Goal: Task Accomplishment & Management: Manage account settings

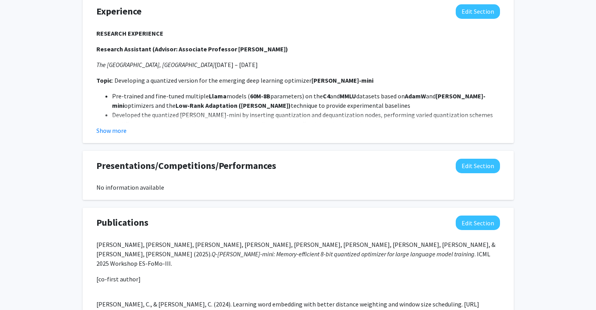
scroll to position [745, 0]
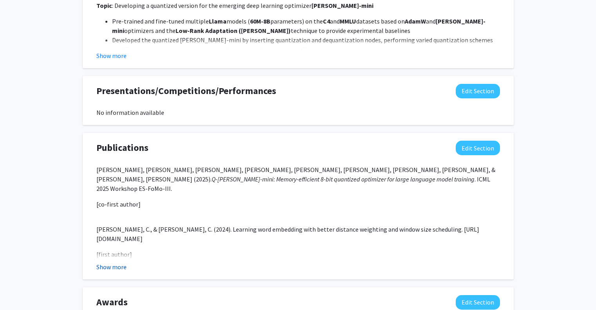
click at [123, 268] on button "Show more" at bounding box center [111, 266] width 30 height 9
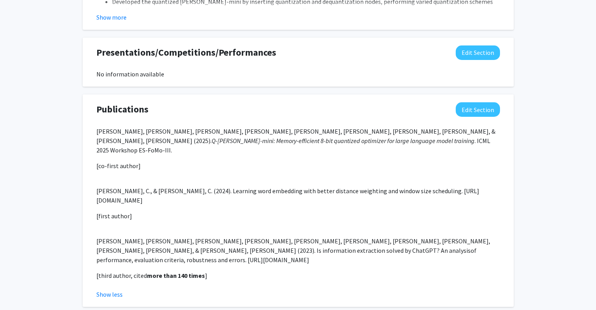
scroll to position [823, 0]
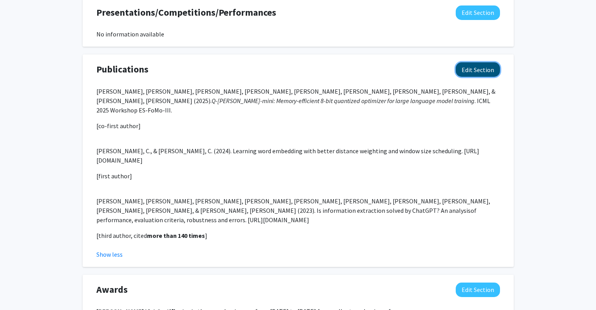
click at [485, 74] on button "Edit Section" at bounding box center [478, 69] width 44 height 14
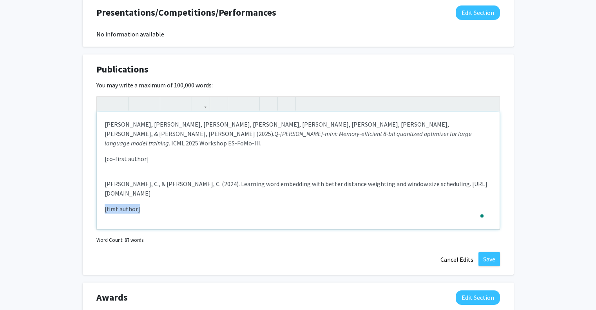
drag, startPoint x: 148, startPoint y: 195, endPoint x: 91, endPoint y: 191, distance: 56.6
click at [91, 191] on div "Publications Edit Section You may write a maximum of 100,000 words: Han, Y., [P…" at bounding box center [298, 164] width 431 height 220
type textarea "<p>[PERSON_NAME], [PERSON_NAME], [PERSON_NAME], C., [PERSON_NAME], [PERSON_NAME…"
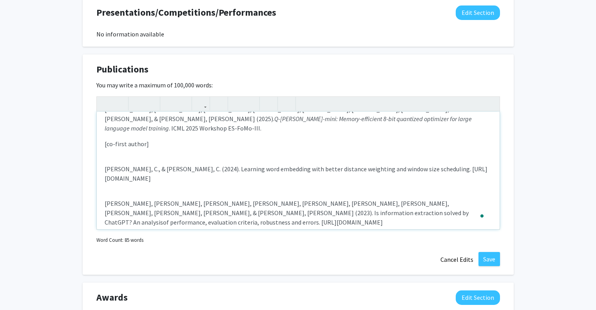
scroll to position [24, 0]
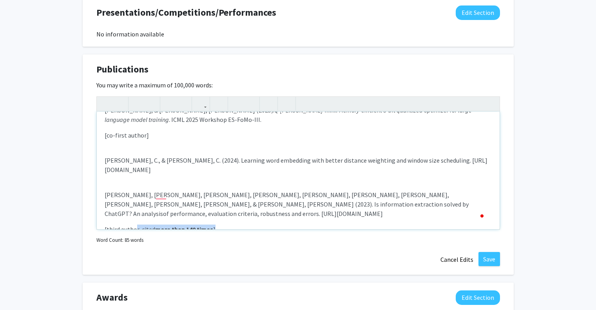
drag, startPoint x: 225, startPoint y: 210, endPoint x: 135, endPoint y: 212, distance: 89.4
click at [135, 225] on p "[third author, cited more than 140 times ]" at bounding box center [298, 229] width 387 height 9
click at [136, 225] on p "[third author, cited more than 140 times ]" at bounding box center [298, 229] width 387 height 9
drag, startPoint x: 141, startPoint y: 211, endPoint x: 104, endPoint y: 210, distance: 36.9
click at [104, 210] on div "[PERSON_NAME], [PERSON_NAME], [PERSON_NAME], [PERSON_NAME], [PERSON_NAME], [PER…" at bounding box center [298, 171] width 403 height 118
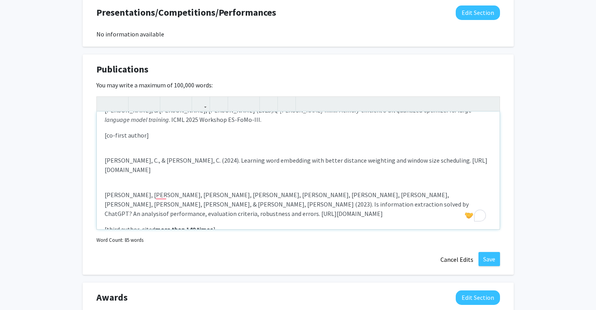
click at [173, 225] on strong "more than 140 times" at bounding box center [184, 229] width 58 height 8
drag, startPoint x: 232, startPoint y: 209, endPoint x: 89, endPoint y: 204, distance: 143.1
click at [89, 204] on div "Publications Edit Section You may write a maximum of 100,000 words: <p>Han, [PE…" at bounding box center [298, 164] width 431 height 220
click at [222, 225] on p "[third author, cited more than 140 times ]" at bounding box center [298, 229] width 387 height 9
click at [442, 256] on button "Cancel Edits" at bounding box center [456, 259] width 43 height 15
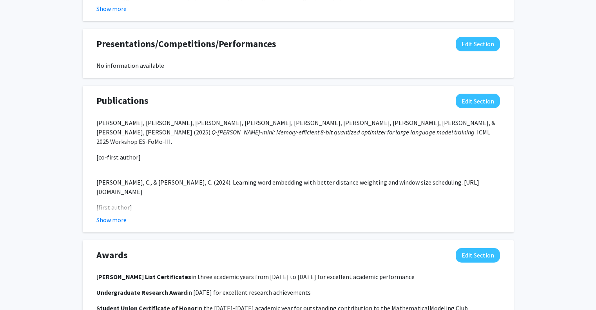
scroll to position [784, 0]
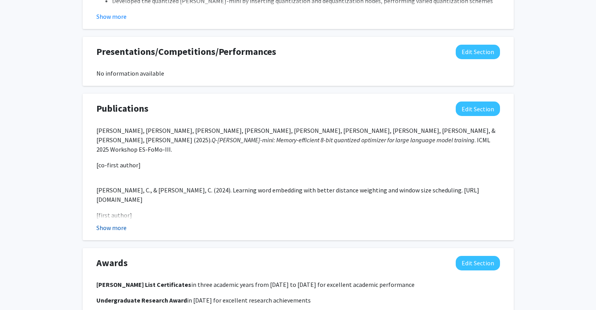
click at [117, 227] on button "Show more" at bounding box center [111, 227] width 30 height 9
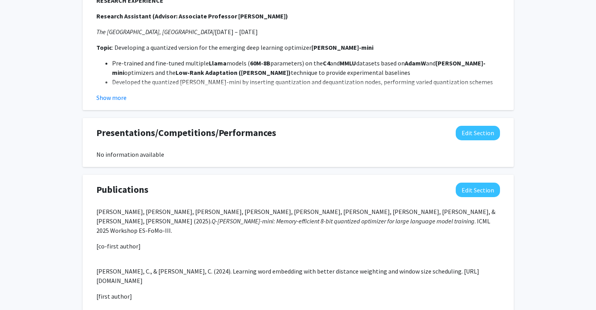
scroll to position [588, 0]
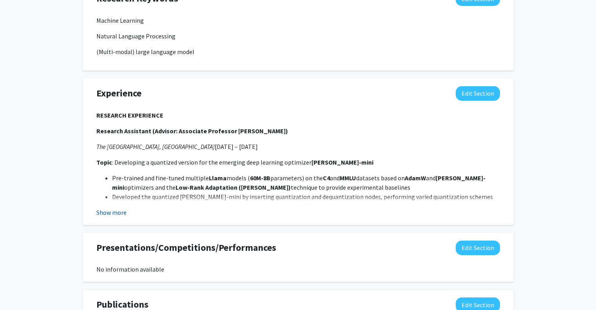
click at [117, 214] on button "Show more" at bounding box center [111, 212] width 30 height 9
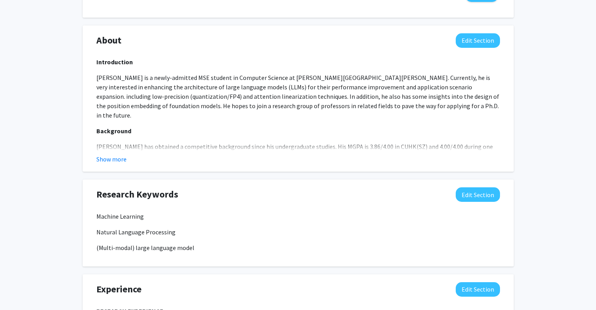
scroll to position [353, 0]
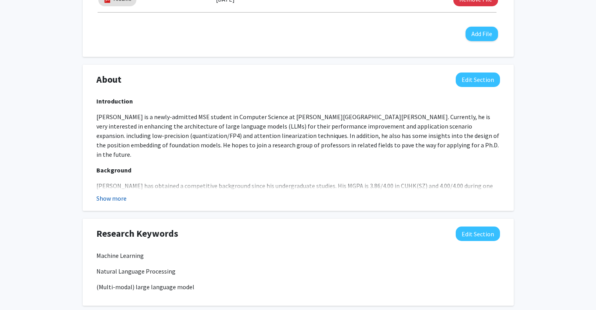
click at [125, 198] on button "Show more" at bounding box center [111, 198] width 30 height 9
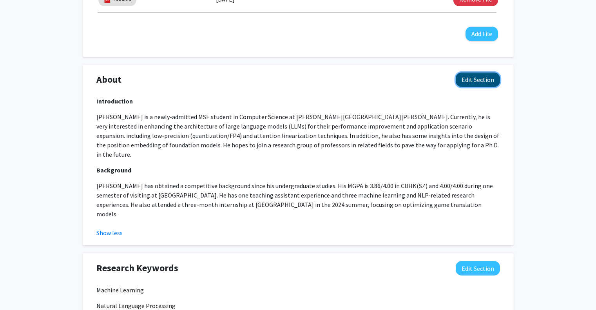
click at [471, 82] on button "Edit Section" at bounding box center [478, 79] width 44 height 14
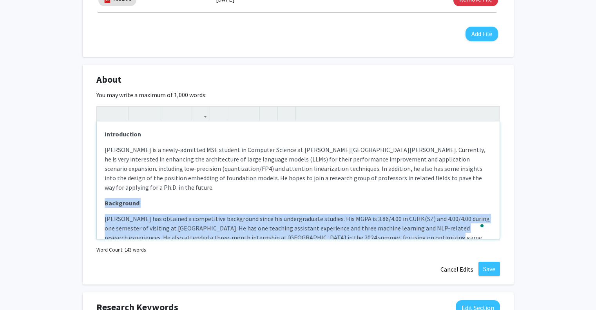
drag, startPoint x: 432, startPoint y: 228, endPoint x: 84, endPoint y: 195, distance: 349.6
click at [84, 195] on div "About Edit Section You may write a maximum of 1,000 words: Introduction [PERSON…" at bounding box center [298, 175] width 431 height 220
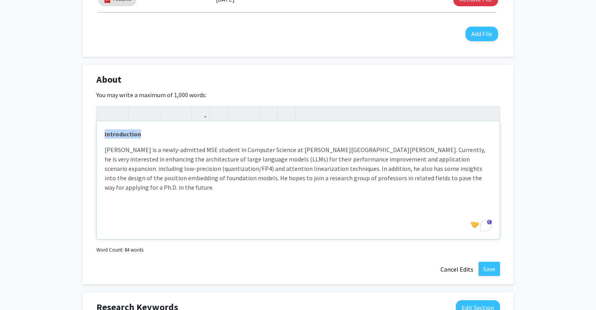
drag, startPoint x: 161, startPoint y: 137, endPoint x: 85, endPoint y: 137, distance: 76.4
click at [85, 137] on div "About Edit Section You may write a maximum of 1,000 words: <p><strong>Introduct…" at bounding box center [298, 175] width 431 height 220
type textarea "<p><span style="font-size: 1rem;">[PERSON_NAME] is a newly-admitted MSE student…"
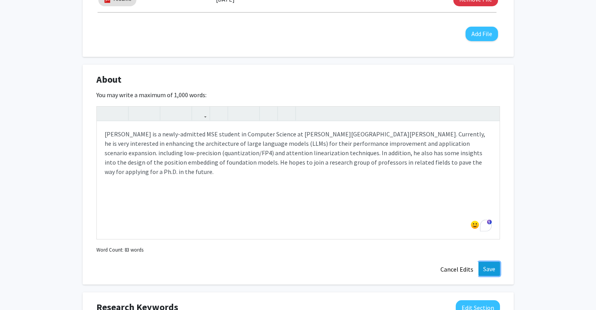
click at [489, 272] on button "Save" at bounding box center [489, 269] width 22 height 14
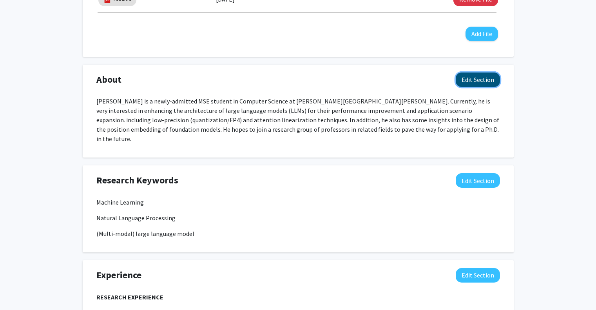
click at [480, 76] on button "Edit Section" at bounding box center [478, 79] width 44 height 14
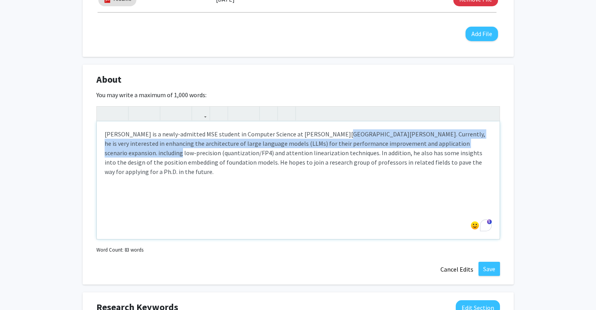
drag, startPoint x: 333, startPoint y: 130, endPoint x: 486, endPoint y: 140, distance: 153.9
click at [485, 140] on span "[PERSON_NAME] is a newly-admitted MSE student in Computer Science at [PERSON_NA…" at bounding box center [295, 152] width 381 height 45
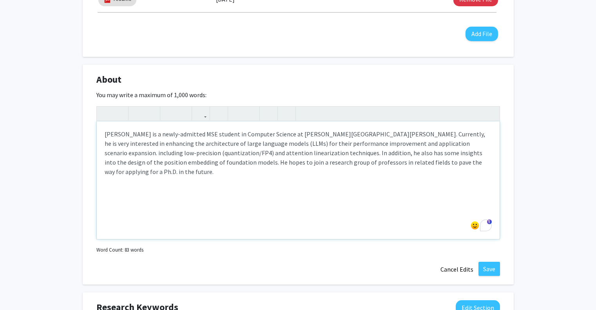
click at [382, 153] on span "[PERSON_NAME] is a newly-admitted MSE student in Computer Science at [PERSON_NA…" at bounding box center [295, 152] width 381 height 45
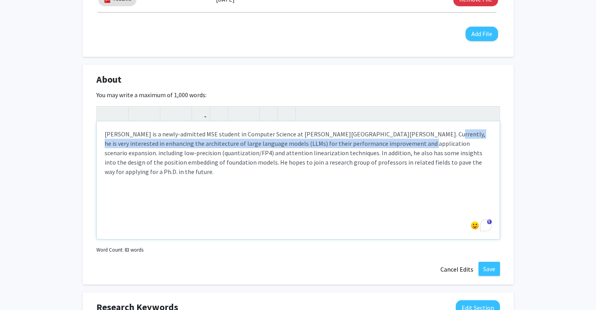
drag, startPoint x: 413, startPoint y: 134, endPoint x: 377, endPoint y: 140, distance: 36.6
click at [377, 140] on span "[PERSON_NAME] is a newly-admitted MSE student in Computer Science at [PERSON_NA…" at bounding box center [295, 152] width 381 height 45
paste div "To enrich screen reader interactions, please activate Accessibility in Grammarl…"
type textarea "<p><span>[PERSON_NAME] is a newly-admitted MSE student in Computer Science at […"
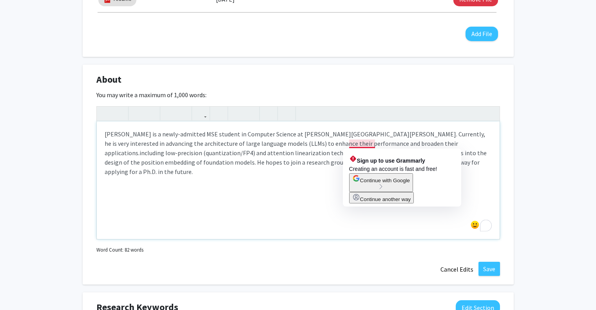
click at [325, 147] on p "[PERSON_NAME] is a newly-admitted MSE student in Computer Science at [PERSON_NA…" at bounding box center [298, 152] width 387 height 47
click at [351, 144] on span "[PERSON_NAME] is a newly-admitted MSE student in Computer Science at [PERSON_NA…" at bounding box center [296, 152] width 382 height 45
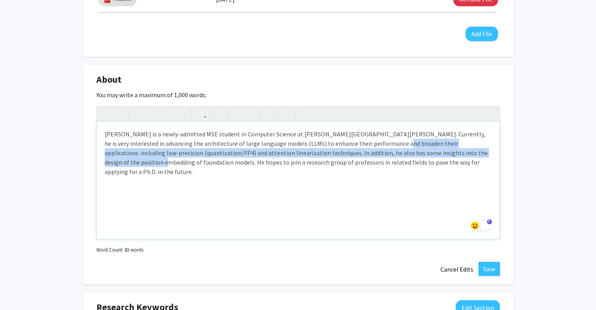
drag, startPoint x: 352, startPoint y: 141, endPoint x: 464, endPoint y: 152, distance: 112.2
click at [464, 152] on span "[PERSON_NAME] is a newly-admitted MSE student in Computer Science at [PERSON_NA…" at bounding box center [296, 152] width 383 height 45
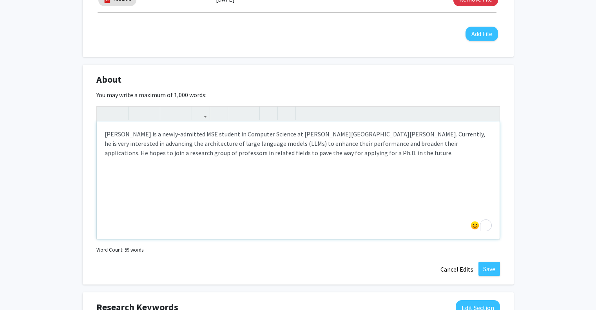
click at [405, 152] on p "[PERSON_NAME] is a newly-admitted MSE student in Computer Science at [PERSON_NA…" at bounding box center [298, 143] width 387 height 28
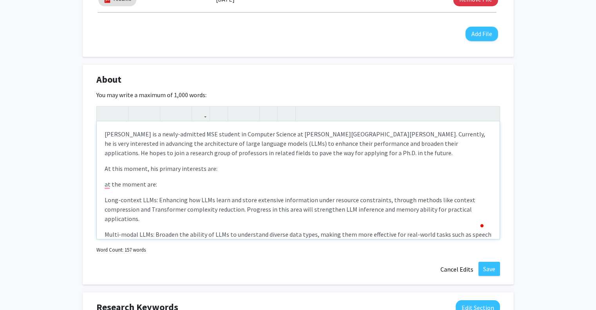
scroll to position [0, 0]
drag, startPoint x: 167, startPoint y: 183, endPoint x: 87, endPoint y: 186, distance: 80.0
click at [87, 186] on div "About Edit Section You may write a maximum of 1,000 words: [PERSON_NAME] is a n…" at bounding box center [298, 175] width 431 height 220
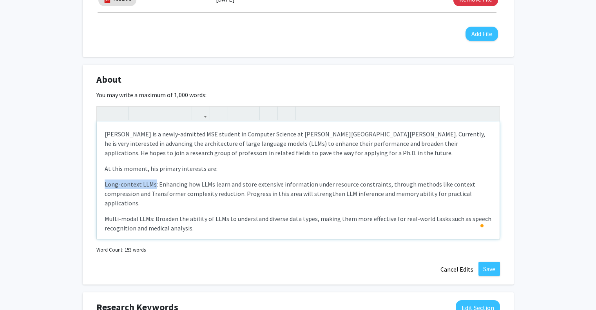
drag, startPoint x: 153, startPoint y: 185, endPoint x: 98, endPoint y: 181, distance: 55.0
click at [98, 181] on div "[PERSON_NAME] is a newly-admitted MSE student in Computer Science at [PERSON_NA…" at bounding box center [298, 180] width 403 height 118
click at [140, 114] on icon "button" at bounding box center [137, 113] width 7 height 13
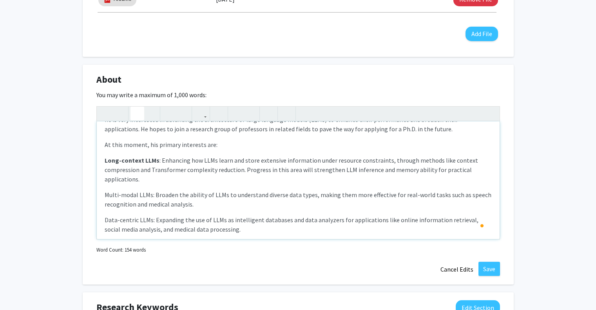
scroll to position [33, 0]
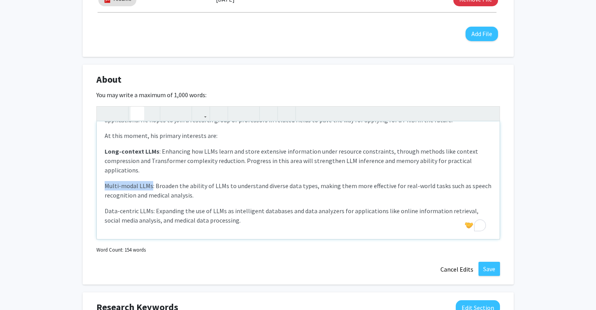
drag, startPoint x: 150, startPoint y: 185, endPoint x: 100, endPoint y: 188, distance: 49.8
click at [100, 188] on div "[PERSON_NAME] is a newly-admitted MSE student in Computer Science at [PERSON_NA…" at bounding box center [298, 180] width 403 height 118
drag, startPoint x: 136, startPoint y: 118, endPoint x: 135, endPoint y: 122, distance: 4.5
click at [136, 118] on icon "button" at bounding box center [137, 113] width 7 height 13
drag, startPoint x: 151, startPoint y: 210, endPoint x: 96, endPoint y: 208, distance: 55.3
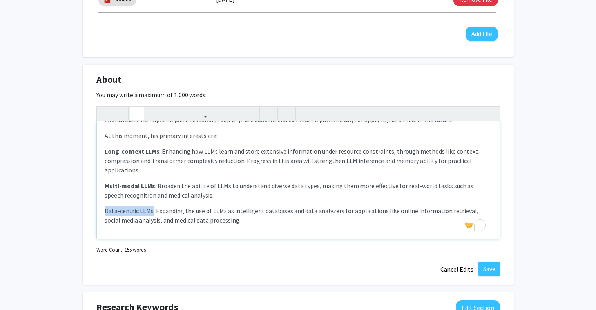
click at [96, 208] on div "About Edit Section You may write a maximum of 1,000 words: [PERSON_NAME] is a n…" at bounding box center [298, 175] width 431 height 220
click at [134, 107] on use "button" at bounding box center [134, 107] width 0 height 0
click at [234, 208] on span "Data-centric LLMs : Expanding the use of LLMs as intelligent databases and data…" at bounding box center [293, 215] width 376 height 17
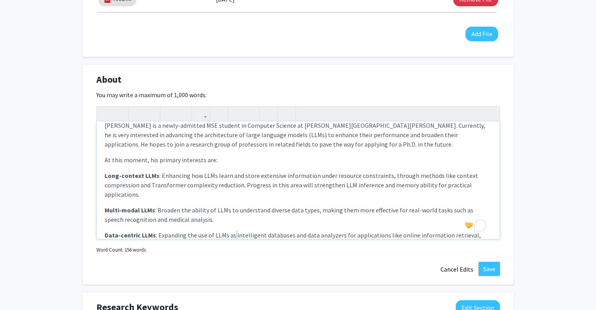
scroll to position [0, 0]
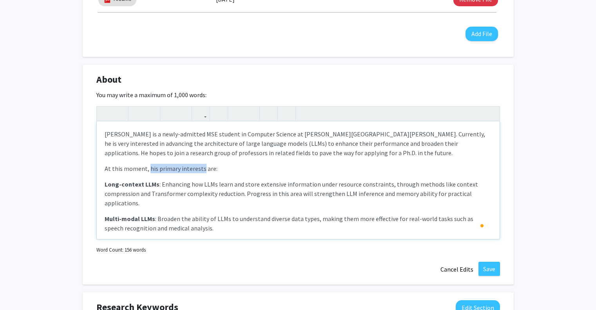
drag, startPoint x: 147, startPoint y: 167, endPoint x: 201, endPoint y: 164, distance: 54.2
click at [201, 164] on p "At this moment, his primary interests are:" at bounding box center [298, 168] width 387 height 9
copy span "his primary interests"
click at [361, 132] on span "[PERSON_NAME] is a newly-admitted MSE student in Computer Science at [PERSON_NA…" at bounding box center [295, 143] width 381 height 27
click at [364, 134] on span "[PERSON_NAME] is a newly-admitted MSE student in Computer Science at [PERSON_NA…" at bounding box center [295, 143] width 381 height 27
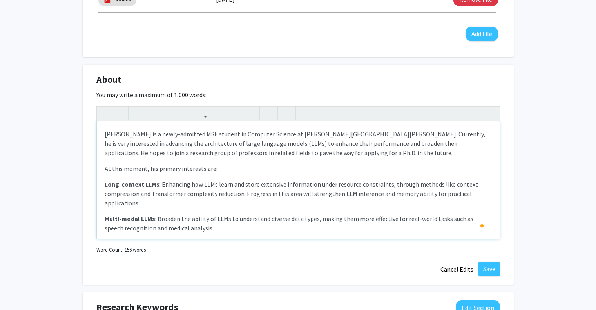
click at [369, 156] on p "[PERSON_NAME] is a newly-admitted MSE student in Computer Science at [PERSON_NA…" at bounding box center [298, 143] width 387 height 28
drag, startPoint x: 357, startPoint y: 134, endPoint x: 332, endPoint y: 131, distance: 25.3
click at [332, 131] on span "[PERSON_NAME] is a newly-admitted MSE student in Computer Science at [PERSON_NA…" at bounding box center [295, 143] width 381 height 27
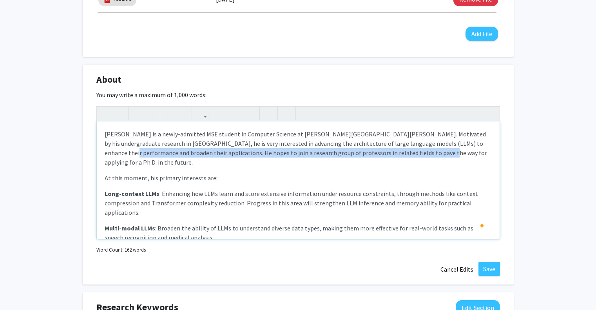
drag, startPoint x: 432, startPoint y: 151, endPoint x: 457, endPoint y: 144, distance: 26.1
click at [457, 144] on p "[PERSON_NAME] is a newly-admitted MSE student in Computer Science at [PERSON_NA…" at bounding box center [298, 148] width 387 height 38
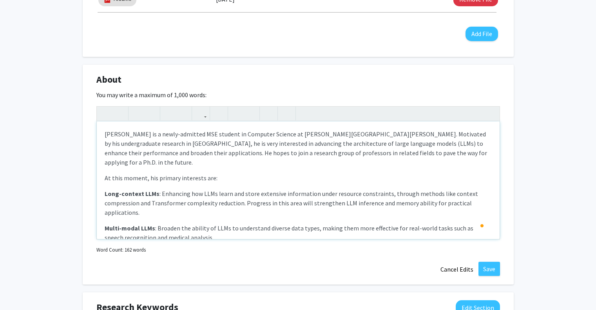
click at [460, 173] on p "At this moment, his primary interests are:" at bounding box center [298, 177] width 387 height 9
click at [458, 142] on span "[PERSON_NAME] is a newly-admitted MSE student in Computer Science at [PERSON_NA…" at bounding box center [296, 148] width 382 height 36
drag, startPoint x: 201, startPoint y: 151, endPoint x: 168, endPoint y: 151, distance: 33.3
click at [168, 151] on span "[PERSON_NAME] is a newly-admitted MSE student in Computer Science at [PERSON_NA…" at bounding box center [296, 148] width 382 height 36
click at [209, 155] on span "[PERSON_NAME] is a newly-admitted MSE student in Computer Science at [PERSON_NA…" at bounding box center [297, 148] width 384 height 36
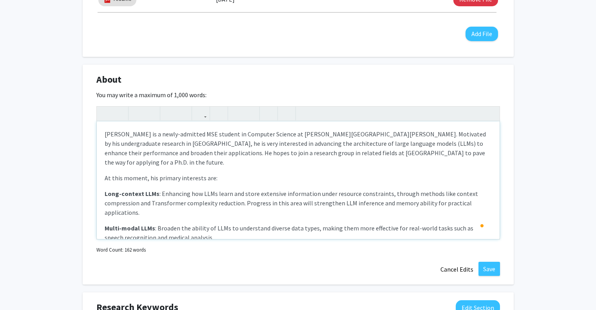
click at [330, 135] on span "[PERSON_NAME] is a newly-admitted MSE student in Computer Science at [PERSON_NA…" at bounding box center [295, 148] width 381 height 36
click at [457, 145] on span "[PERSON_NAME] is a newly-admitted MSE student in Computer Science at [PERSON_NA…" at bounding box center [295, 148] width 381 height 36
click at [396, 154] on p "[PERSON_NAME] is a newly-admitted MSE student in Computer Science at [PERSON_NA…" at bounding box center [298, 148] width 387 height 38
drag, startPoint x: 228, startPoint y: 152, endPoint x: 207, endPoint y: 156, distance: 21.6
click at [207, 156] on span "[PERSON_NAME] is a newly-admitted MSE student in Computer Science at [PERSON_NA…" at bounding box center [295, 148] width 381 height 36
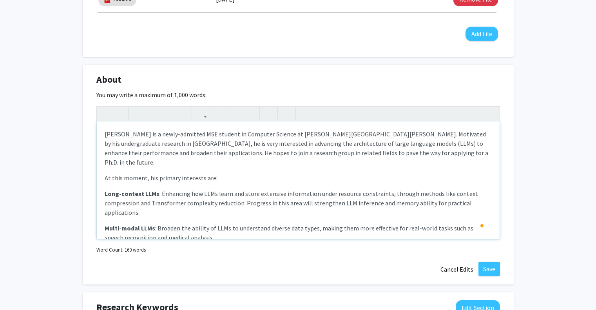
click at [457, 145] on span "[PERSON_NAME] is a newly-admitted MSE student in Computer Science at [PERSON_NA…" at bounding box center [297, 148] width 384 height 36
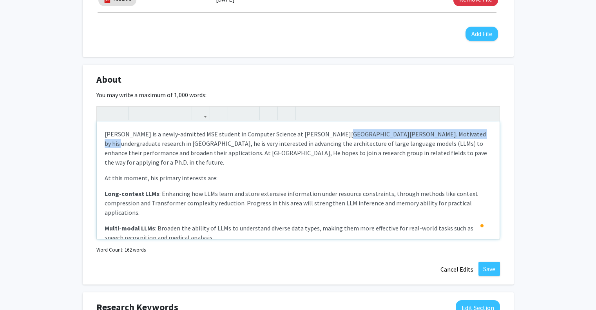
drag, startPoint x: 457, startPoint y: 134, endPoint x: 333, endPoint y: 136, distance: 124.2
click at [333, 136] on span "[PERSON_NAME] is a newly-admitted MSE student in Computer Science at [PERSON_NA…" at bounding box center [296, 148] width 382 height 36
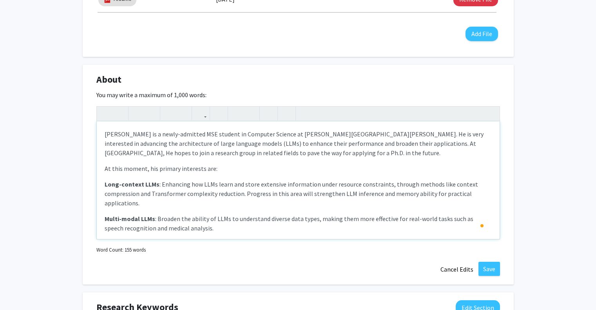
click at [331, 146] on span "[PERSON_NAME] is a newly-admitted MSE student in Computer Science at [PERSON_NA…" at bounding box center [294, 143] width 379 height 27
click at [113, 152] on span "[PERSON_NAME] is a newly-admitted MSE student in Computer Science at [PERSON_NA…" at bounding box center [294, 143] width 379 height 27
click at [112, 154] on span "[PERSON_NAME] is a newly-admitted MSE student in Computer Science at [PERSON_NA…" at bounding box center [294, 143] width 379 height 27
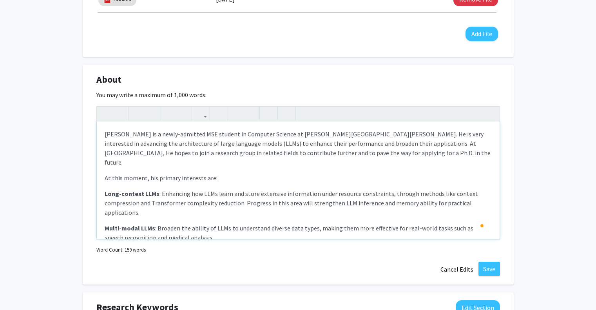
click at [160, 154] on span "[PERSON_NAME] is a newly-admitted MSE student in Computer Science at [PERSON_NA…" at bounding box center [298, 148] width 386 height 36
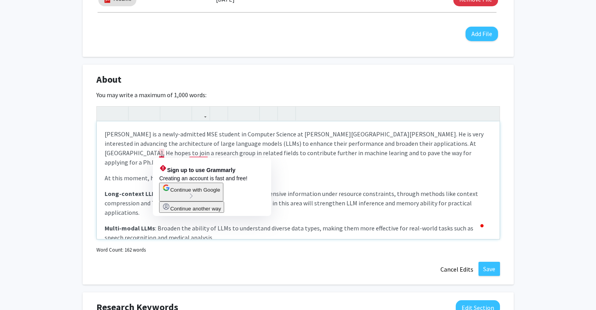
click at [160, 152] on span "[PERSON_NAME] is a newly-admitted MSE student in Computer Science at [PERSON_NA…" at bounding box center [294, 148] width 379 height 36
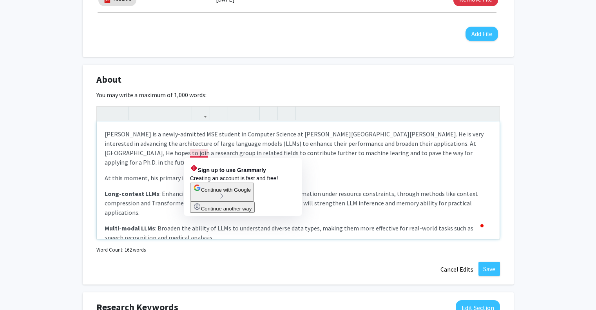
click at [224, 145] on span "[PERSON_NAME] is a newly-admitted MSE student in Computer Science at [PERSON_NA…" at bounding box center [294, 148] width 379 height 36
click at [201, 152] on span "[PERSON_NAME] is a newly-admitted MSE student in Computer Science at [PERSON_NA…" at bounding box center [294, 148] width 379 height 36
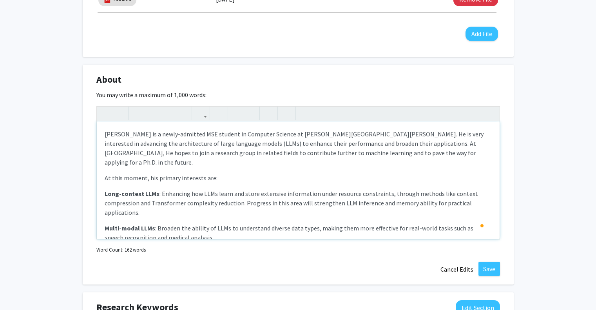
click at [332, 141] on span "[PERSON_NAME] is a newly-admitted MSE student in Computer Science at [PERSON_NA…" at bounding box center [294, 148] width 379 height 36
drag, startPoint x: 246, startPoint y: 152, endPoint x: 146, endPoint y: 153, distance: 99.9
click at [146, 153] on span "[PERSON_NAME] is a newly-admitted MSE student in Computer Science at [PERSON_NA…" at bounding box center [297, 148] width 384 height 36
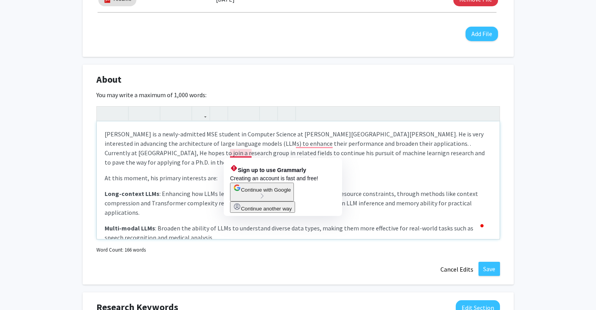
click at [243, 155] on span "[PERSON_NAME] is a newly-admitted MSE student in Computer Science at [PERSON_NA…" at bounding box center [295, 148] width 380 height 36
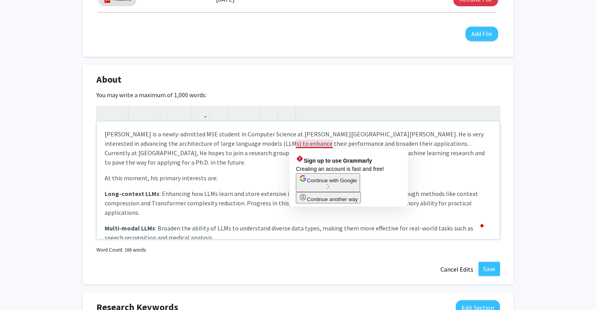
click at [331, 146] on span "[PERSON_NAME] is a newly-admitted MSE student in Computer Science at [PERSON_NA…" at bounding box center [295, 148] width 380 height 36
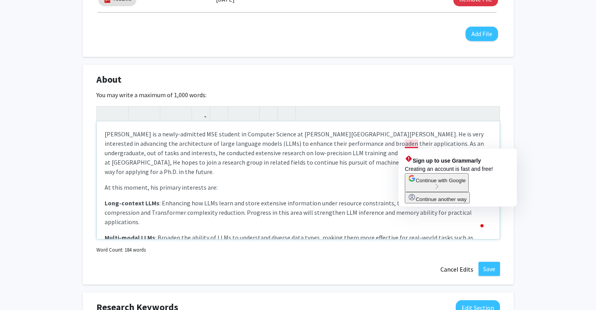
click at [281, 183] on p "At this moment, his primary interests are:" at bounding box center [298, 187] width 387 height 9
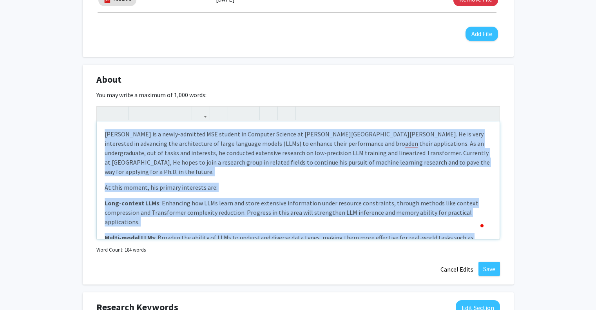
copy div "Loremip Dolo si a conse-adipisci ELI seddoei te Incididu Utlabor et Dolor Magna…"
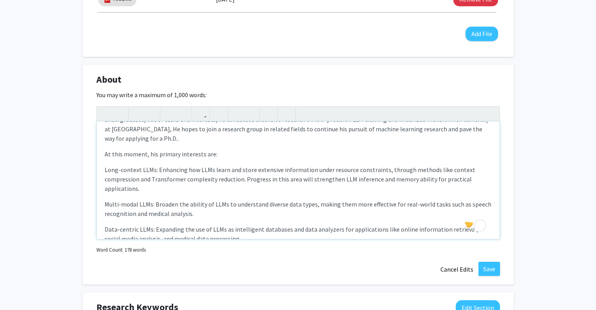
scroll to position [42, 0]
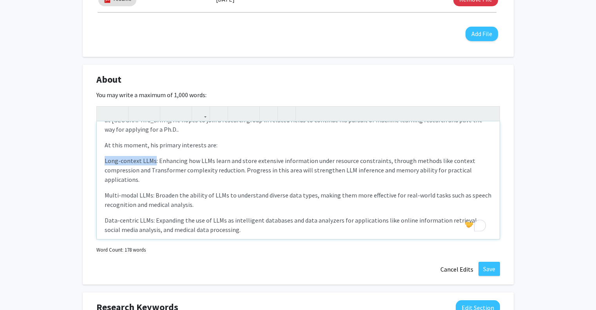
drag, startPoint x: 152, startPoint y: 151, endPoint x: 78, endPoint y: 152, distance: 74.9
click at [78, 152] on div "[PERSON_NAME] Edit Section See Public View help Degree Level: Master's Student …" at bounding box center [298, 270] width 596 height 1189
drag, startPoint x: 134, startPoint y: 114, endPoint x: 137, endPoint y: 116, distance: 4.2
click at [135, 114] on icon "button" at bounding box center [137, 113] width 7 height 13
click at [157, 190] on p "Multi-modal LLMs: Broaden the ability of LLMs to understand diverse data types,…" at bounding box center [298, 199] width 387 height 19
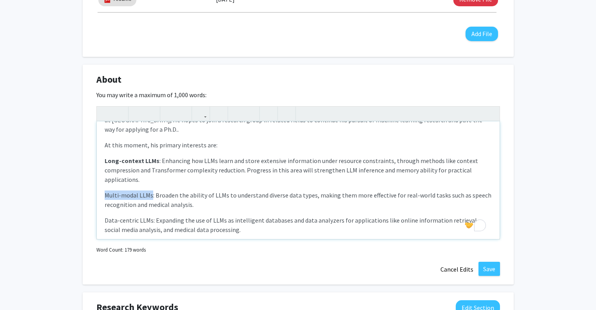
drag, startPoint x: 150, startPoint y: 188, endPoint x: 94, endPoint y: 188, distance: 55.3
click at [94, 188] on div "About Edit Section You may write a maximum of 1,000 words: [PERSON_NAME] is a n…" at bounding box center [298, 175] width 431 height 220
click at [138, 118] on icon "button" at bounding box center [137, 113] width 7 height 13
drag, startPoint x: 150, startPoint y: 210, endPoint x: 98, endPoint y: 210, distance: 52.1
click at [98, 210] on div "[PERSON_NAME] is a newly-admitted MSE student in Computer Science at [PERSON_NA…" at bounding box center [298, 180] width 403 height 118
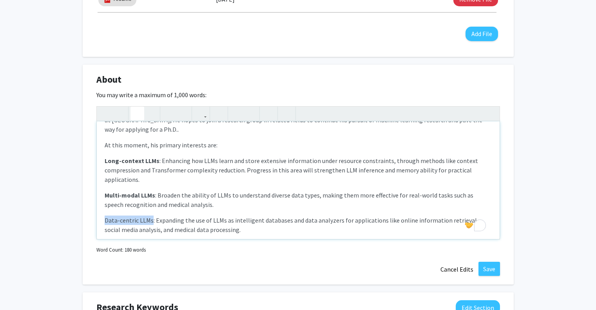
click at [134, 118] on button "button" at bounding box center [137, 114] width 14 height 14
click at [495, 273] on button "Save" at bounding box center [489, 269] width 22 height 14
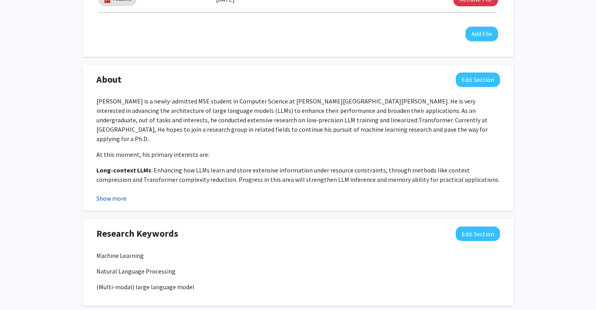
click at [121, 198] on button "Show more" at bounding box center [111, 198] width 30 height 9
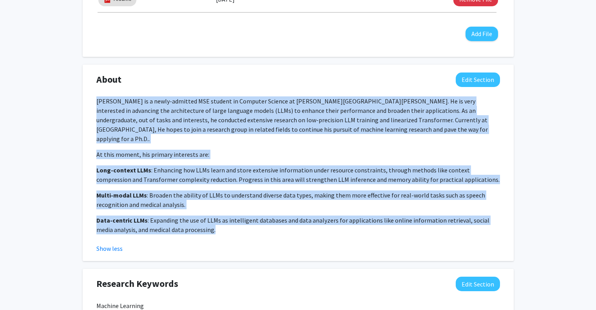
drag, startPoint x: 92, startPoint y: 98, endPoint x: 212, endPoint y: 223, distance: 172.7
click at [212, 223] on div "[PERSON_NAME] is a newly-admitted MSE student in Computer Science at [PERSON_NA…" at bounding box center [298, 174] width 415 height 157
copy div "[PERSON_NAME] is a newly-admitted MSE student in Computer Science at [PERSON_NA…"
click at [359, 150] on p "At this moment, his primary interests are:" at bounding box center [298, 154] width 404 height 9
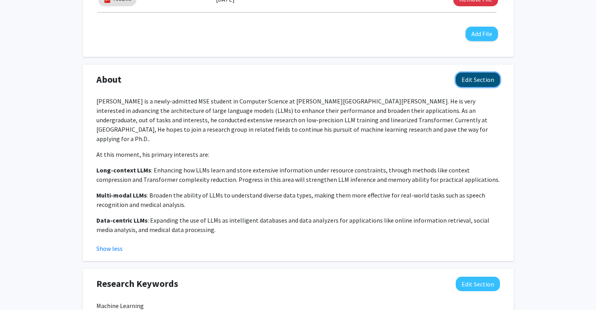
click at [471, 79] on button "Edit Section" at bounding box center [478, 79] width 44 height 14
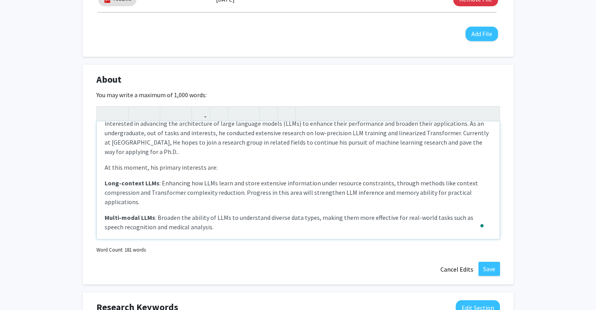
scroll to position [0, 0]
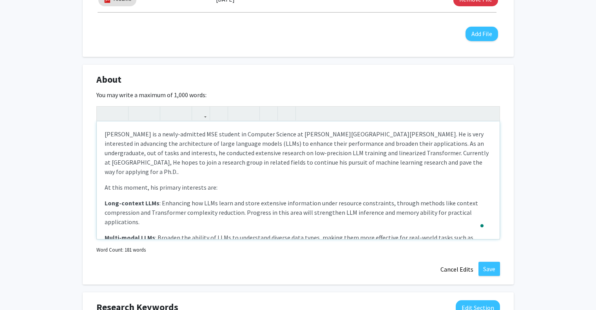
click at [419, 161] on p "[PERSON_NAME] is a newly-admitted MSE student in Computer Science at [PERSON_NA…" at bounding box center [298, 152] width 387 height 47
type textarea "<p>[PERSON_NAME] is a newly-admitted MSE student in Computer Science at [PERSON…"
click at [488, 267] on button "Save" at bounding box center [489, 269] width 22 height 14
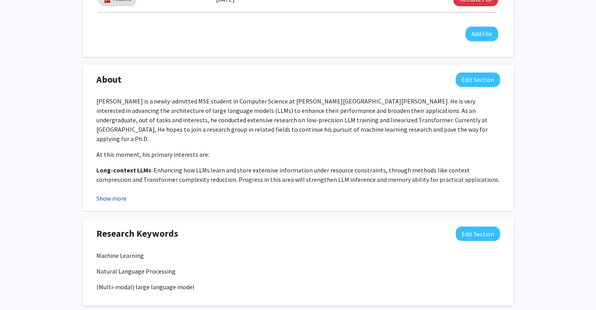
click at [114, 201] on button "Show more" at bounding box center [111, 198] width 30 height 9
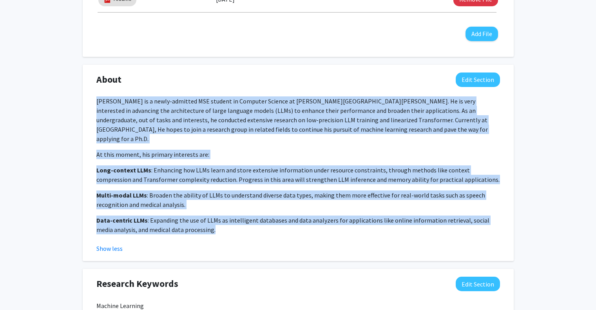
drag, startPoint x: 96, startPoint y: 102, endPoint x: 201, endPoint y: 226, distance: 162.6
click at [201, 226] on div "[PERSON_NAME] is a newly-admitted MSE student in Computer Science at [PERSON_NA…" at bounding box center [298, 174] width 415 height 157
copy div "[PERSON_NAME] is a newly-admitted MSE student in Computer Science at [PERSON_NA…"
click at [389, 150] on p "At this moment, his primary interests are:" at bounding box center [298, 154] width 404 height 9
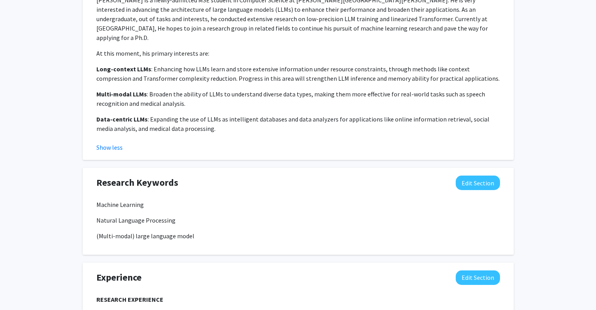
scroll to position [549, 0]
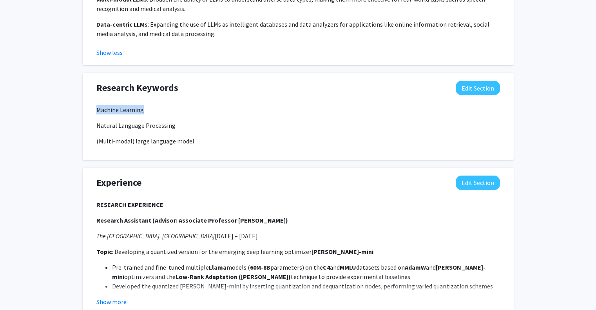
drag, startPoint x: 152, startPoint y: 98, endPoint x: 94, endPoint y: 103, distance: 58.2
click at [94, 105] on div "Machine Learning Natural Language Processing (Multi-modal) large language model" at bounding box center [298, 128] width 415 height 47
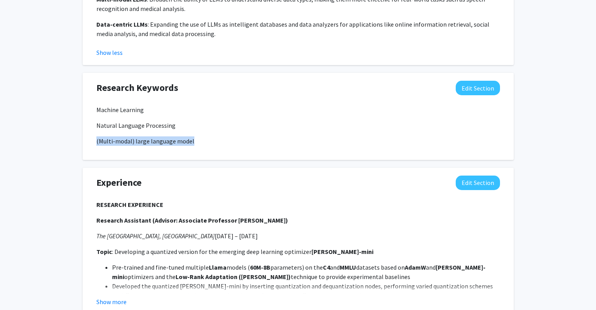
drag, startPoint x: 199, startPoint y: 130, endPoint x: 87, endPoint y: 132, distance: 112.1
click at [87, 132] on div "Research Keywords Edit Section Machine Learning Natural Language Processing (Mu…" at bounding box center [298, 116] width 431 height 87
copy p "(Multi-modal) large language model"
click at [475, 81] on button "Edit Section" at bounding box center [478, 88] width 44 height 14
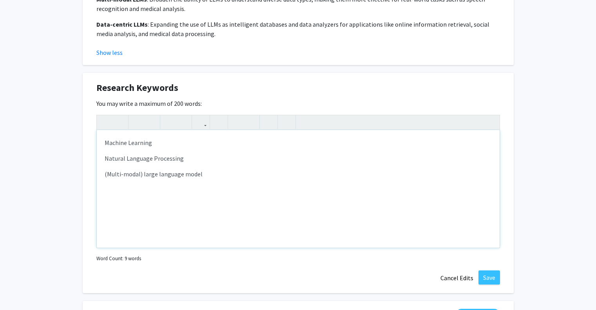
click at [142, 176] on div "Machine Learning Natural Language Processing (Multi-modal) large language model" at bounding box center [298, 189] width 403 height 118
click at [144, 169] on p "(Multi-modal) large language model" at bounding box center [298, 173] width 387 height 9
drag, startPoint x: 160, startPoint y: 163, endPoint x: 156, endPoint y: 163, distance: 4.0
click at [156, 169] on p "(Multi-modal) Large language model" at bounding box center [298, 173] width 387 height 9
click at [185, 169] on p "(Multi-modal) LargeLanguage model" at bounding box center [298, 173] width 387 height 9
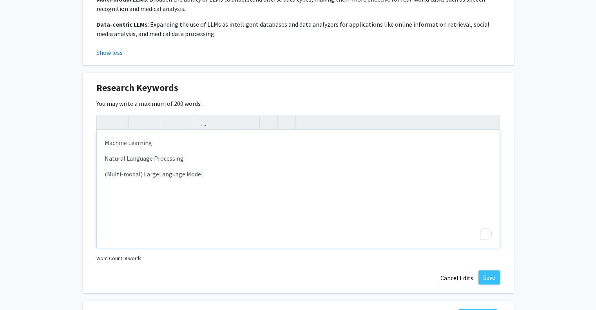
click at [156, 169] on p "(Multi-modal) LargeLanguage Model" at bounding box center [298, 173] width 387 height 9
type textarea "<p>Machine Learning</p><p>Natural Language Processing</p><p>(Multi-modal) Large…"
click at [491, 270] on button "Save" at bounding box center [489, 277] width 22 height 14
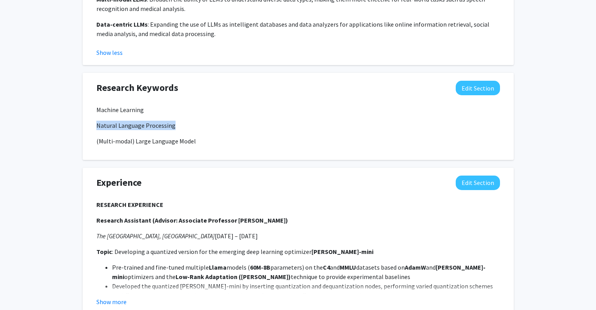
drag, startPoint x: 175, startPoint y: 117, endPoint x: 89, endPoint y: 116, distance: 86.2
click at [89, 116] on div "Research Keywords Edit Section Machine Learning Natural Language Processing (Mu…" at bounding box center [298, 116] width 431 height 87
copy p "Natural Language Processing"
click at [356, 185] on div "Experience Edit Section RESEARCH EXPERIENCE Research Assistant (Advisor: Associ…" at bounding box center [298, 241] width 415 height 131
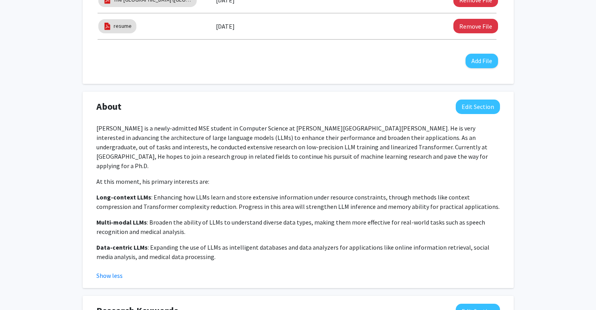
scroll to position [353, 0]
